Goal: Manage account settings

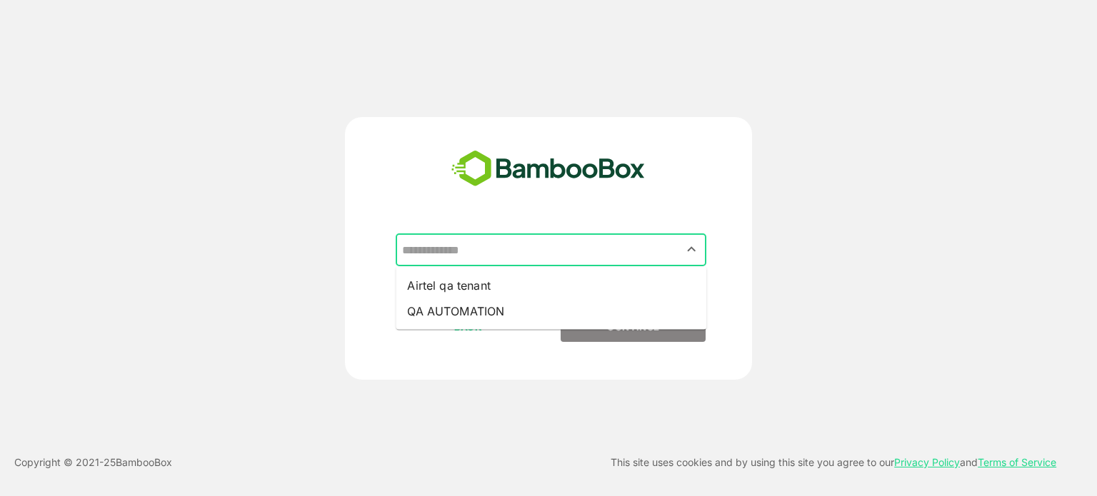
click at [533, 239] on input "text" at bounding box center [551, 249] width 305 height 27
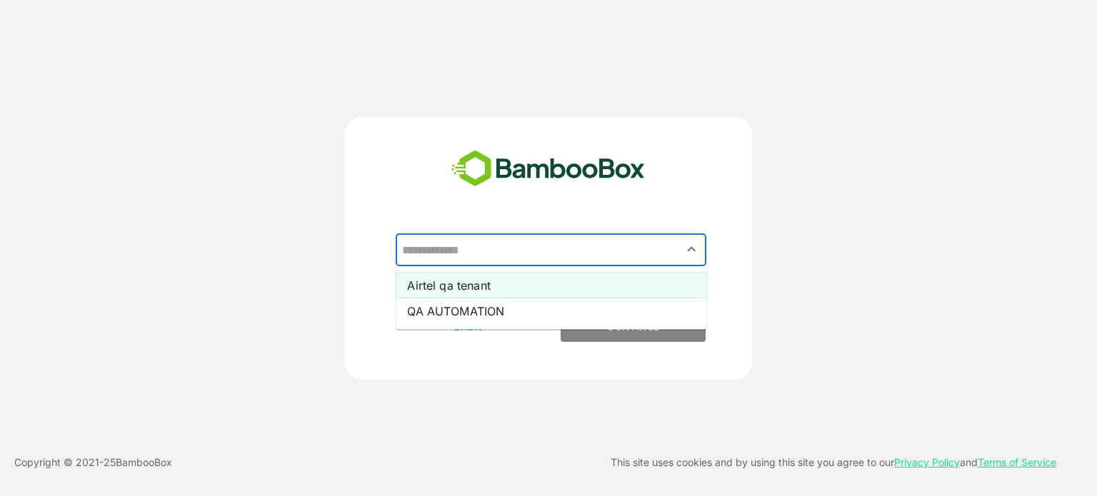
click at [467, 285] on li "Airtel qa tenant" at bounding box center [551, 286] width 311 height 26
type input "**********"
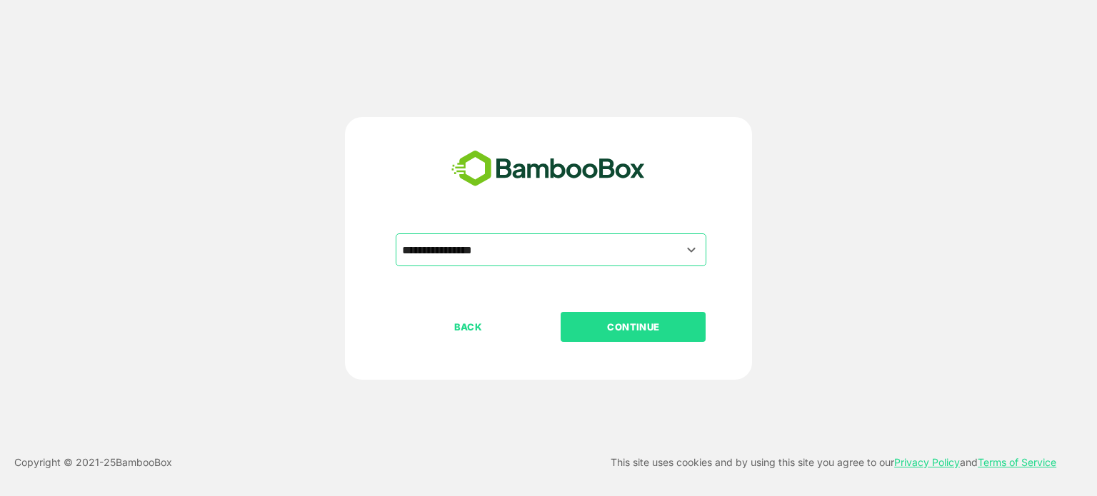
click at [592, 331] on p "CONTINUE" at bounding box center [633, 327] width 143 height 16
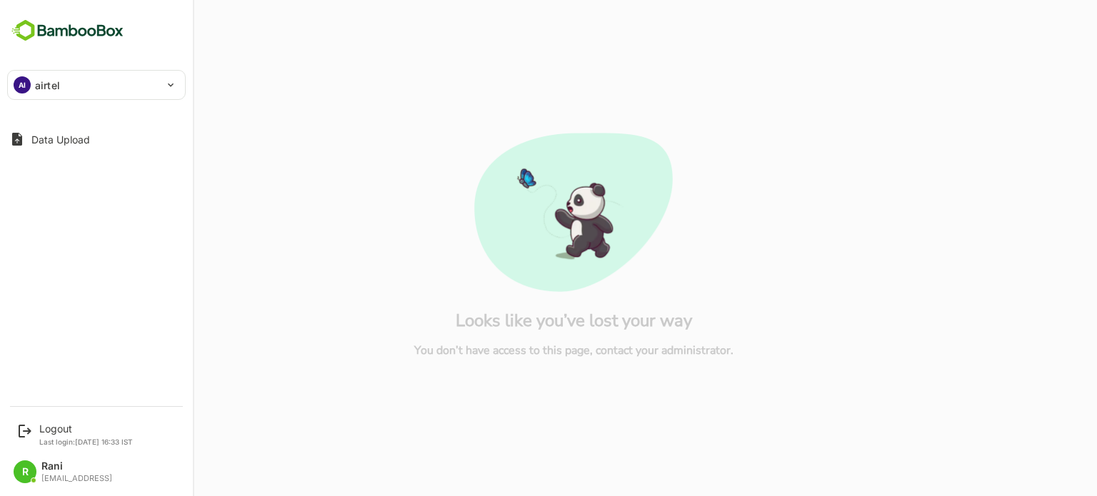
click at [31, 86] on div "AI airtel" at bounding box center [88, 85] width 160 height 29
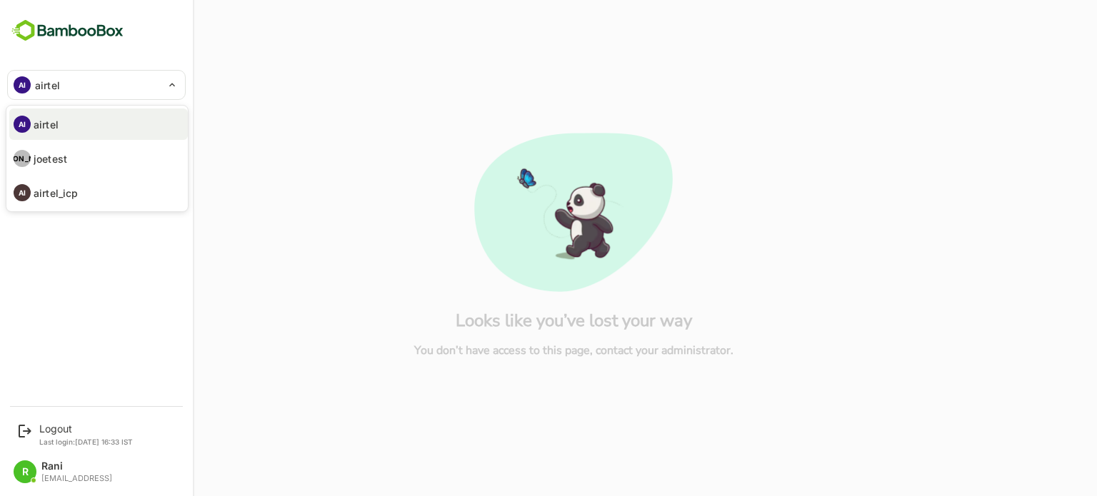
click at [31, 86] on div at bounding box center [548, 248] width 1097 height 496
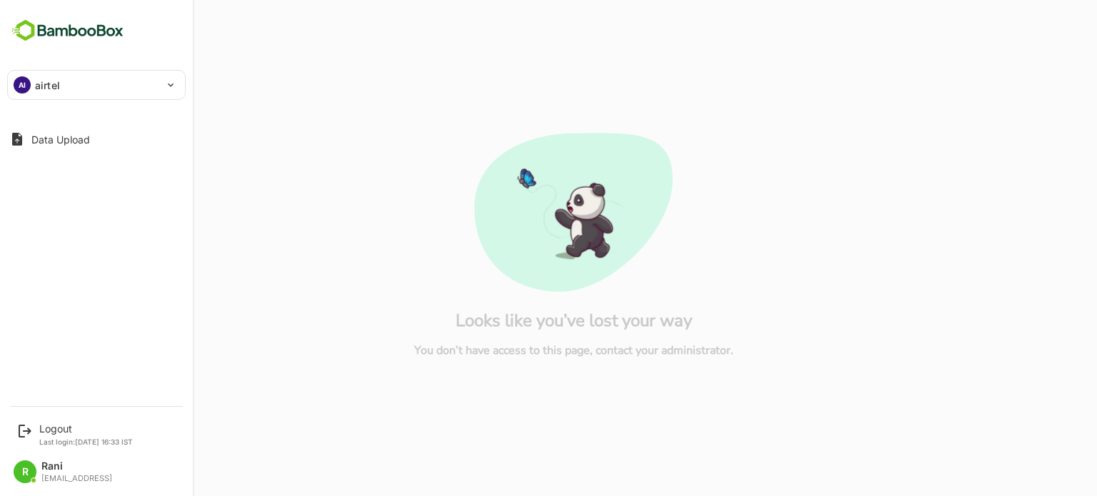
click at [31, 86] on div "AI airtel" at bounding box center [88, 85] width 160 height 29
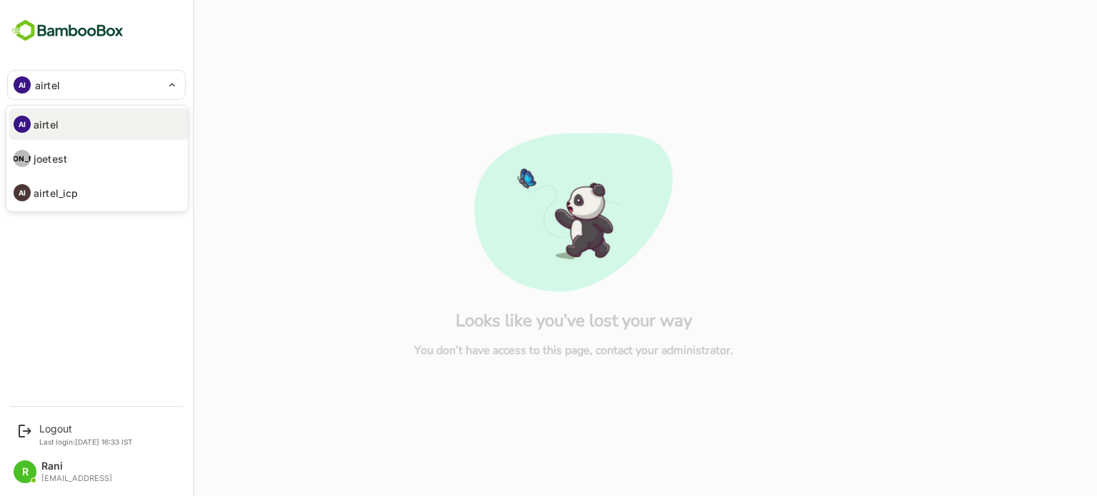
click at [366, 236] on div at bounding box center [548, 248] width 1097 height 496
